Goal: Transaction & Acquisition: Purchase product/service

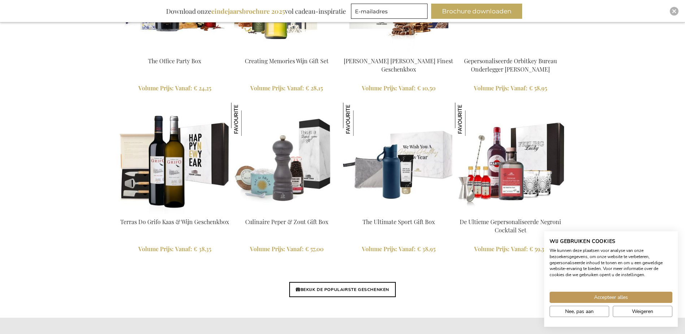
scroll to position [1697, 0]
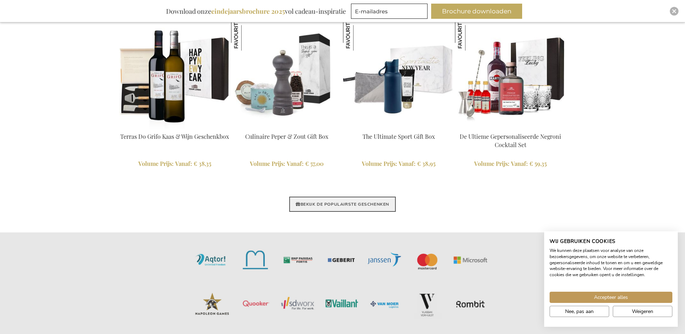
click at [367, 204] on link "BEKIJK DE POPULAIRSTE GESCHENKEN" at bounding box center [342, 203] width 107 height 15
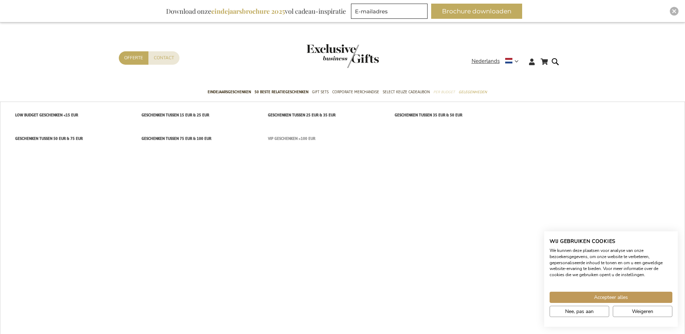
click at [293, 135] on span "VIP Geschenken >100 EUR" at bounding box center [291, 139] width 47 height 8
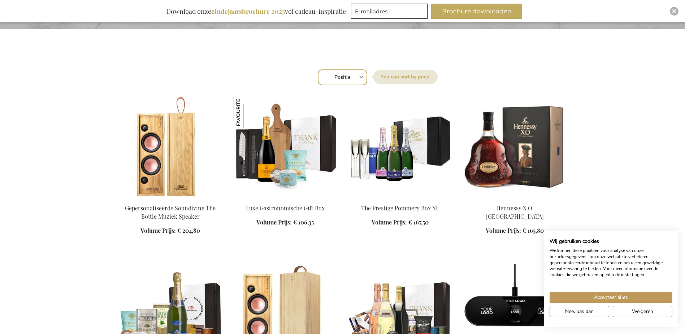
scroll to position [253, 0]
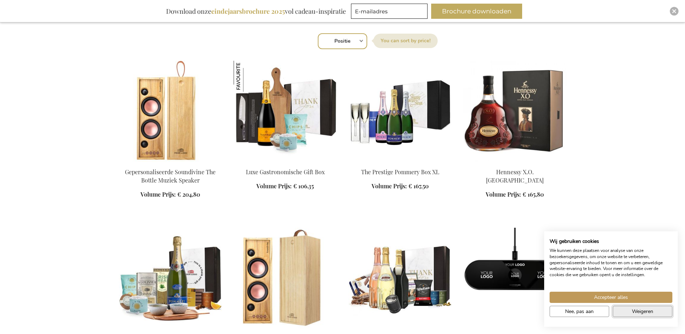
click at [633, 312] on span "Weigeren" at bounding box center [642, 311] width 21 height 8
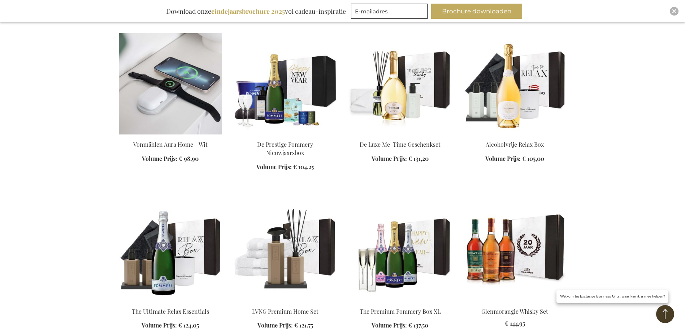
scroll to position [650, 0]
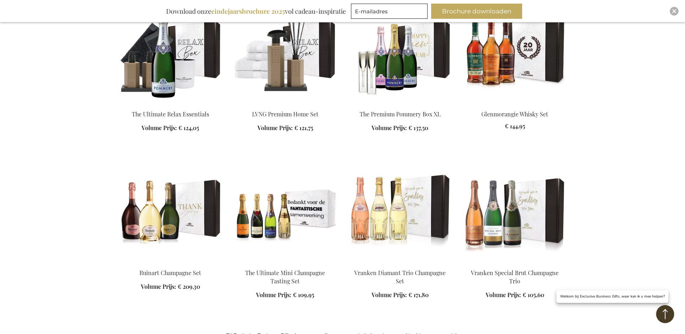
scroll to position [758, 0]
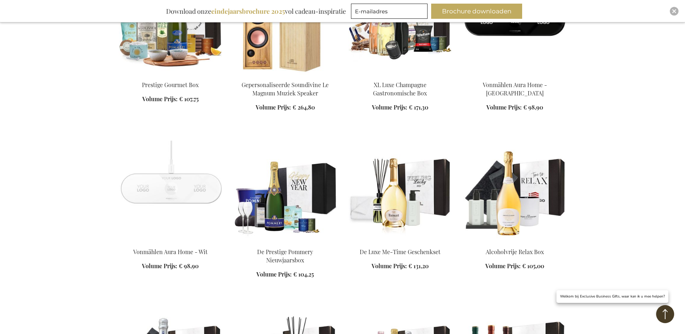
scroll to position [506, 0]
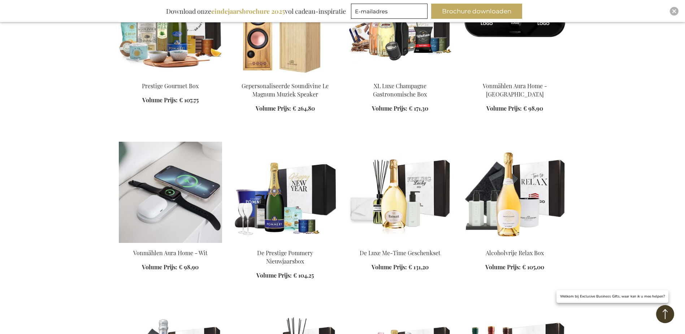
click at [195, 205] on img at bounding box center [170, 192] width 103 height 101
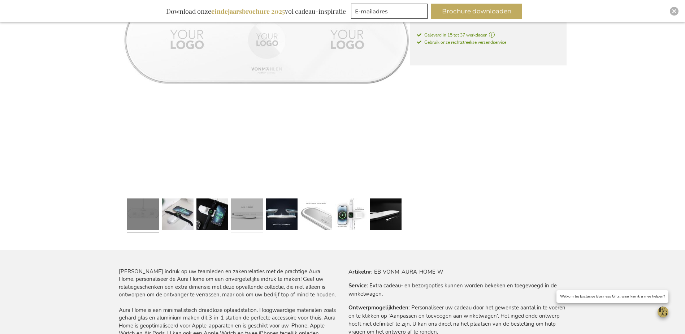
scroll to position [253, 0]
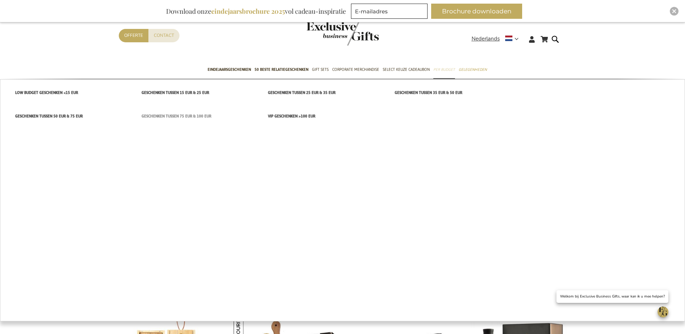
click at [181, 115] on span "Geschenken tussen 75 EUR & 100 EUR" at bounding box center [177, 116] width 70 height 8
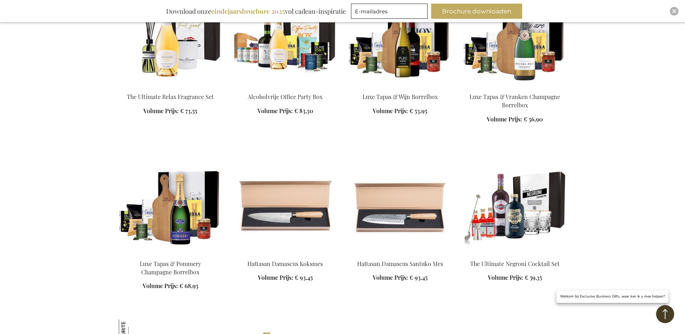
scroll to position [686, 0]
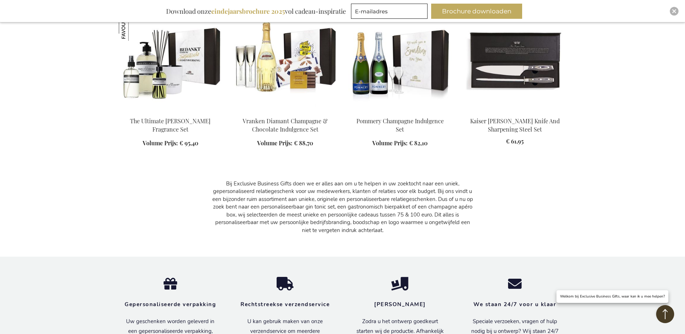
scroll to position [1011, 0]
